Goal: Information Seeking & Learning: Learn about a topic

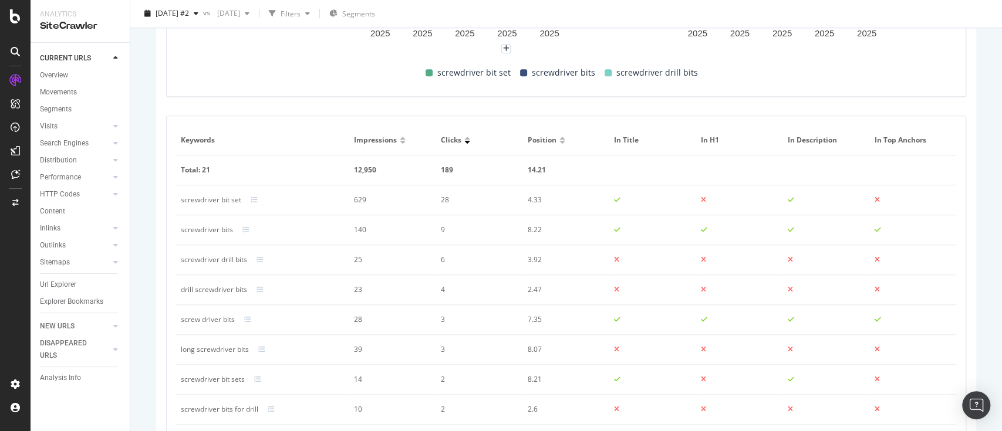
scroll to position [759, 0]
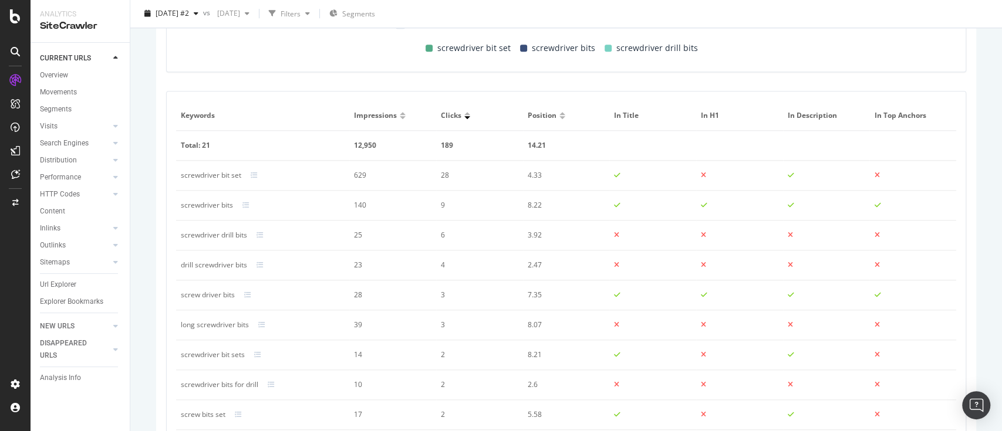
click at [225, 235] on div "screwdriver drill bits" at bounding box center [214, 235] width 66 height 11
copy div "screwdriver drill bits"
click at [221, 320] on div "long screwdriver bits" at bounding box center [215, 325] width 68 height 11
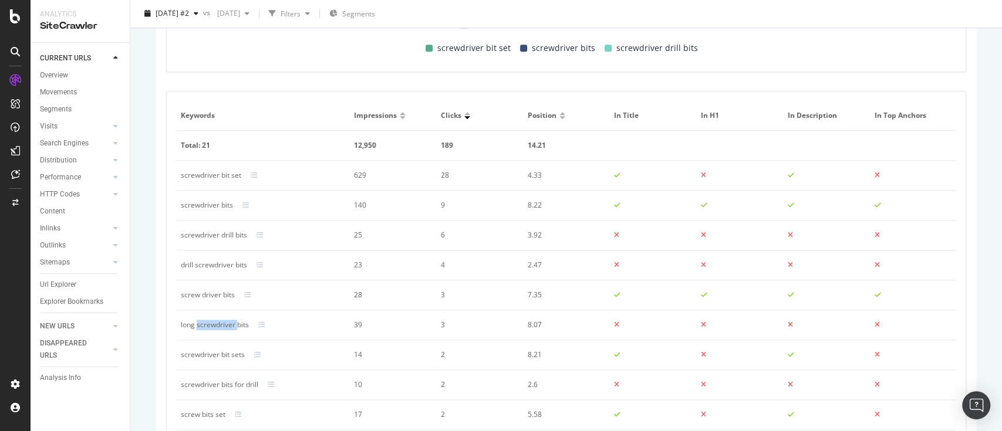
click at [221, 320] on div "long screwdriver bits" at bounding box center [215, 325] width 68 height 11
copy div "long screwdriver bits"
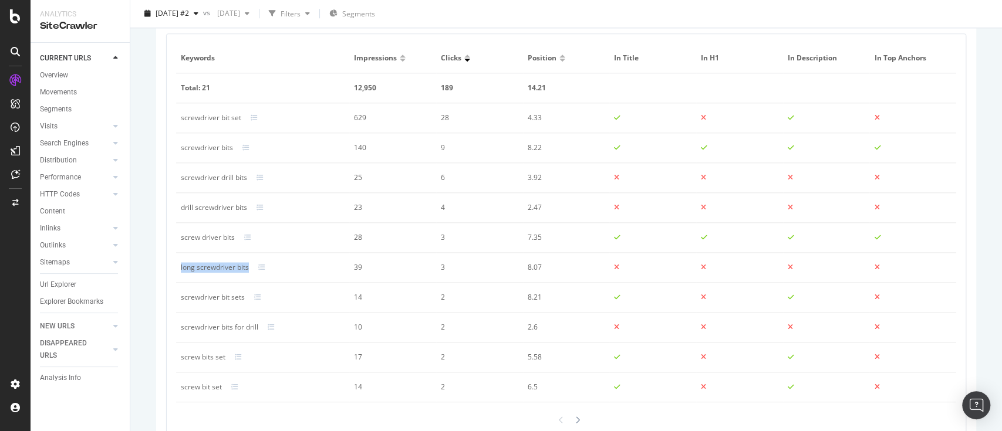
scroll to position [837, 0]
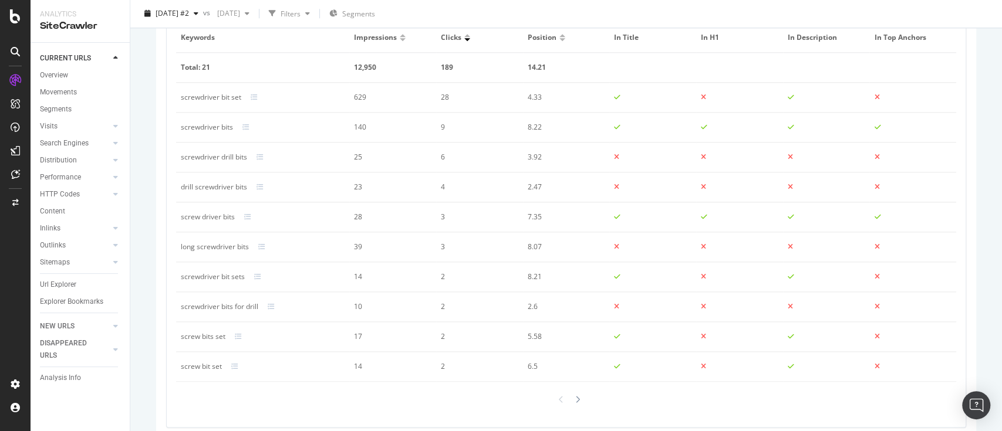
click at [233, 154] on div "screwdriver drill bits" at bounding box center [214, 157] width 66 height 11
copy div "screwdriver drill bits"
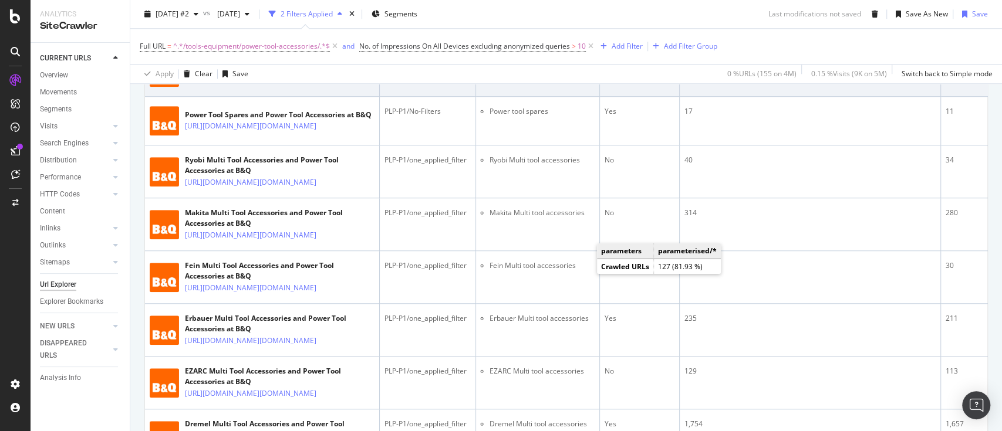
scroll to position [939, 0]
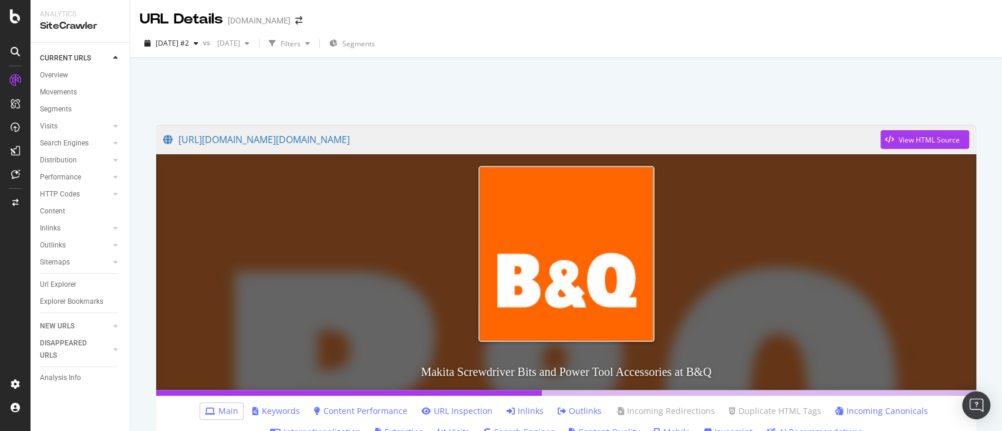
click at [282, 413] on link "Keywords" at bounding box center [276, 411] width 48 height 12
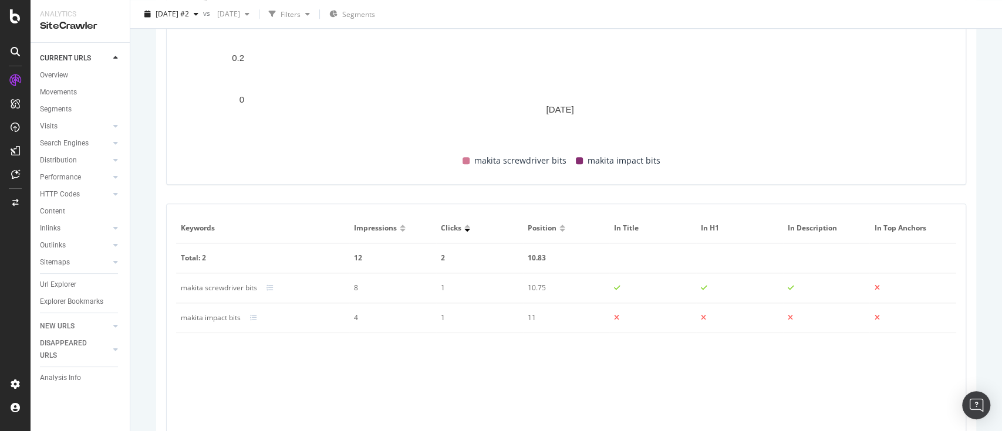
scroll to position [704, 0]
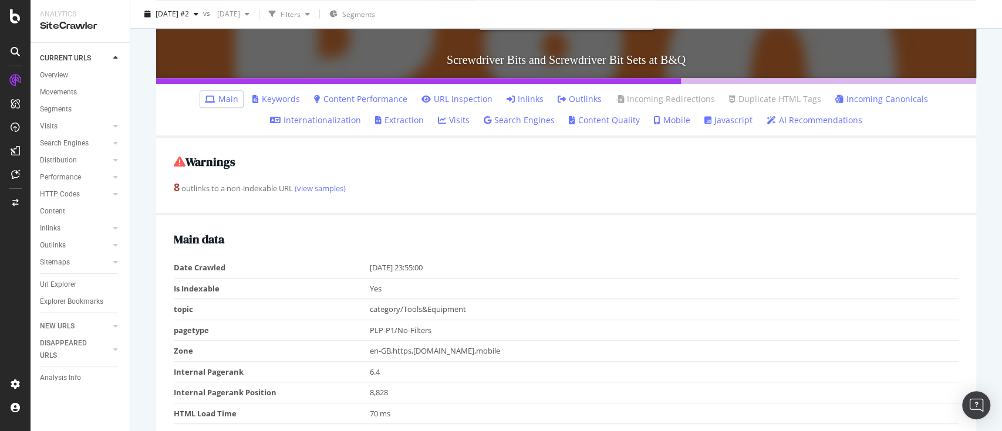
scroll to position [313, 0]
click at [276, 93] on link "Keywords" at bounding box center [276, 99] width 48 height 12
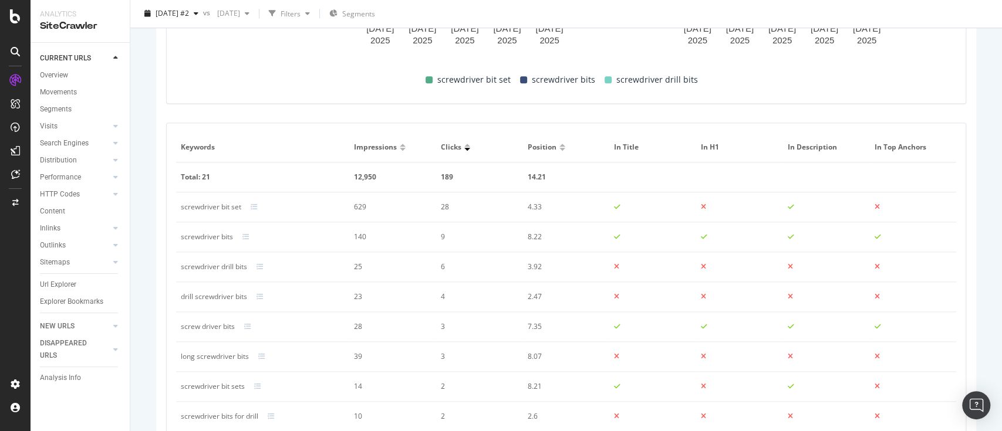
scroll to position [840, 0]
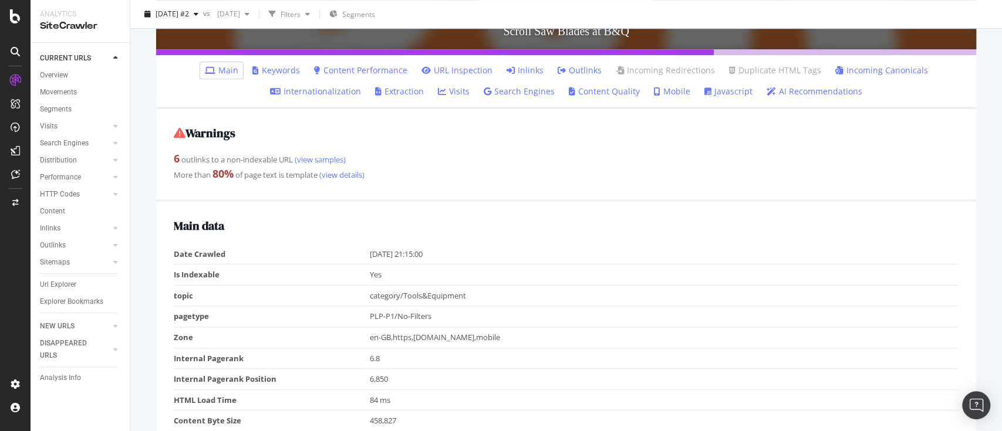
scroll to position [235, 0]
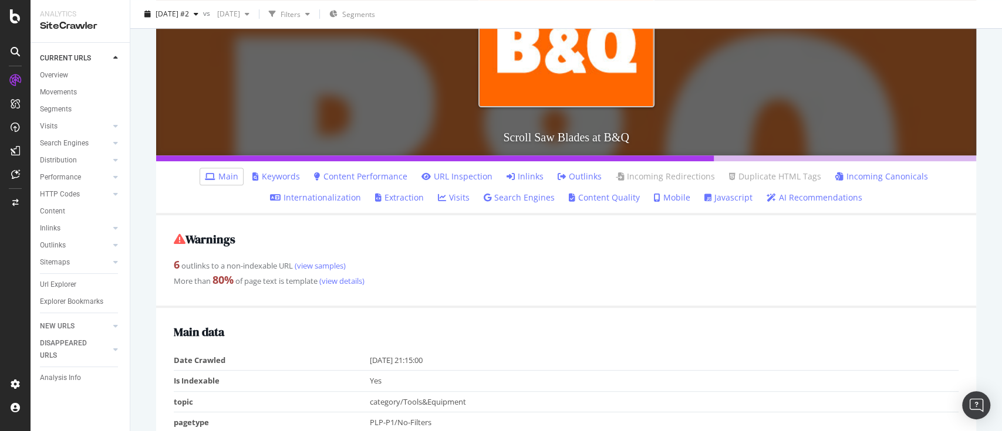
click at [262, 173] on link "Keywords" at bounding box center [276, 177] width 48 height 12
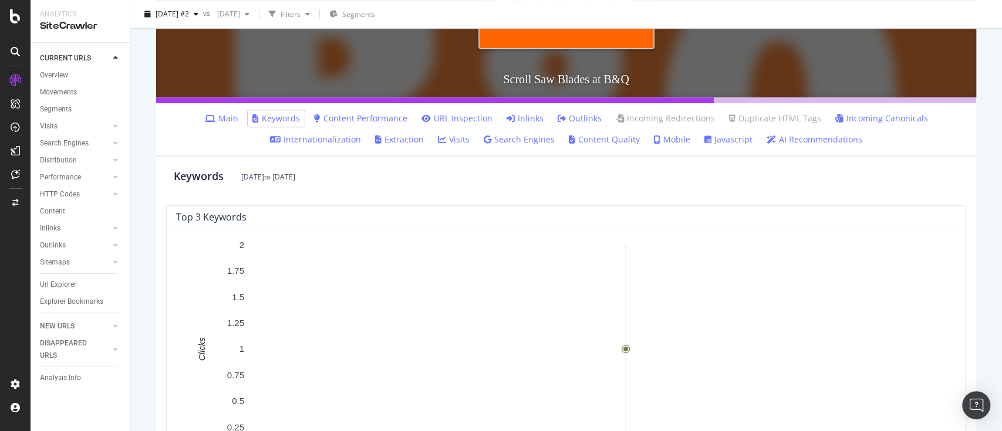
scroll to position [606, 0]
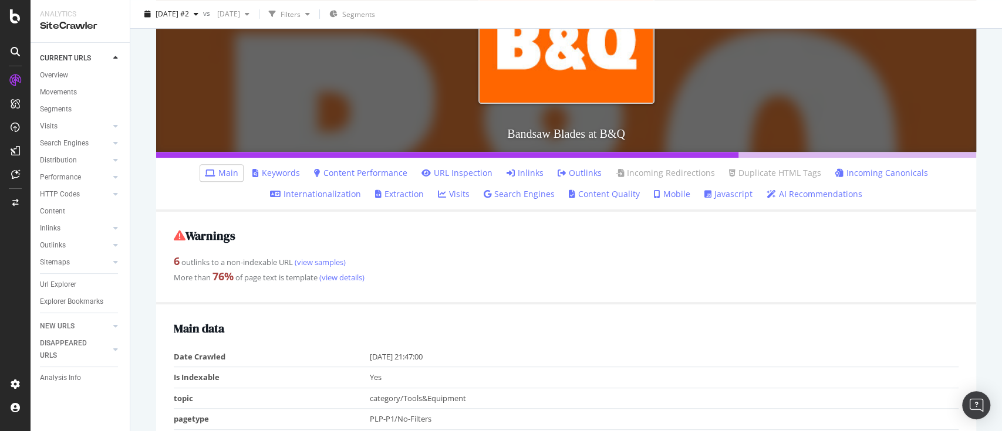
scroll to position [313, 0]
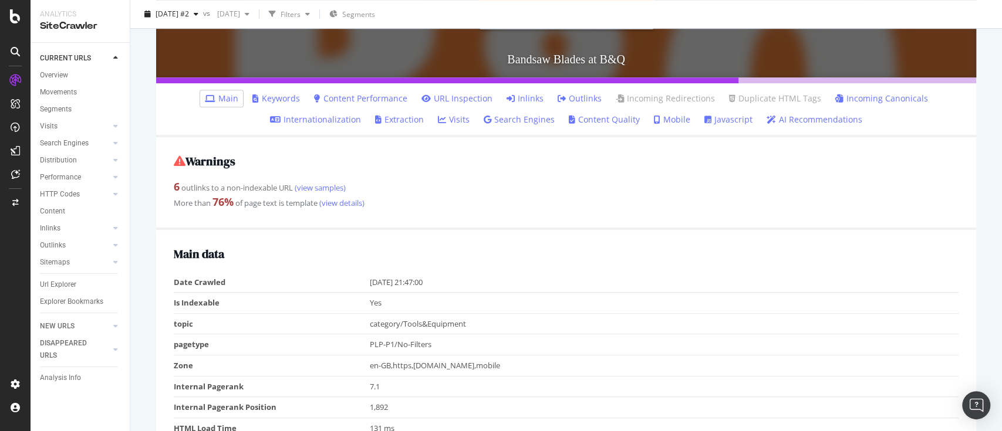
click at [295, 102] on link "Keywords" at bounding box center [276, 99] width 48 height 12
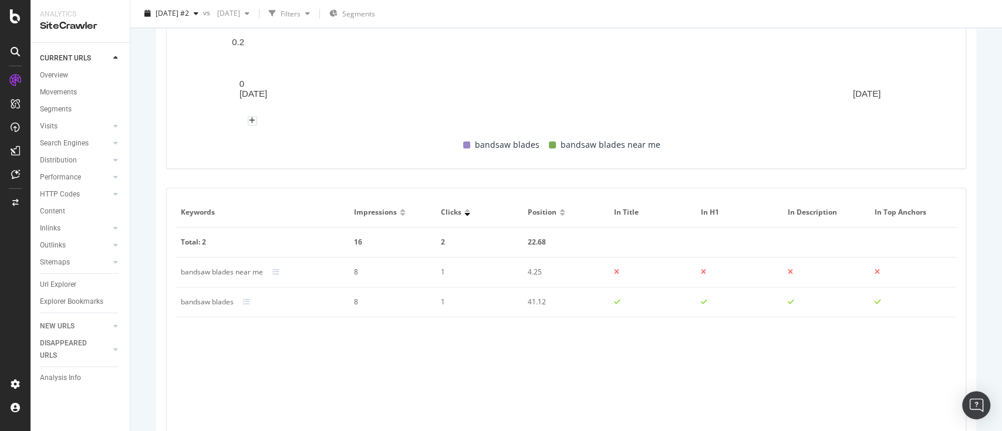
scroll to position [684, 0]
